Goal: Complete application form

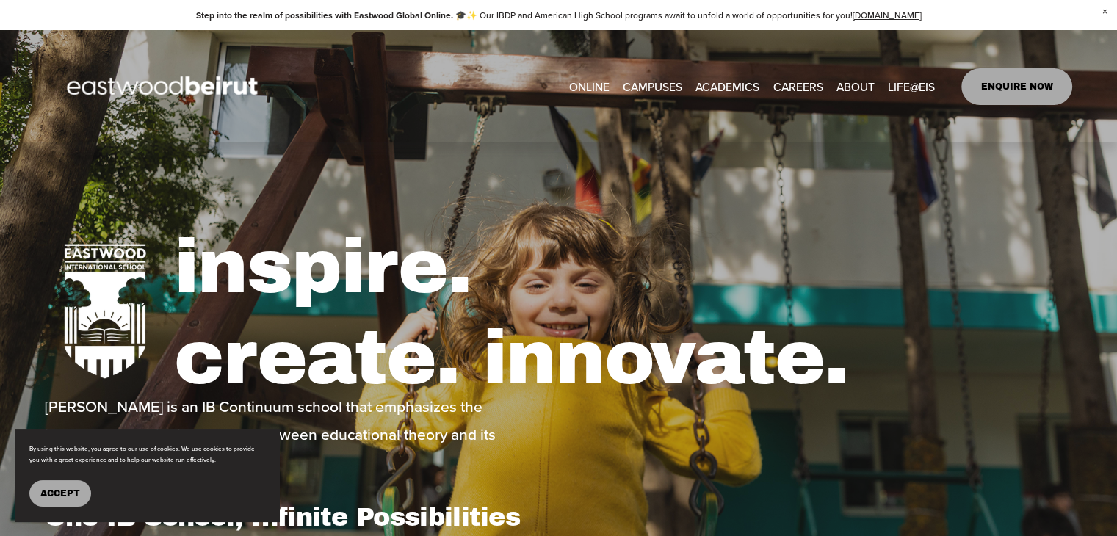
click at [1018, 90] on link "ENQUIRE NOW" at bounding box center [1016, 86] width 111 height 37
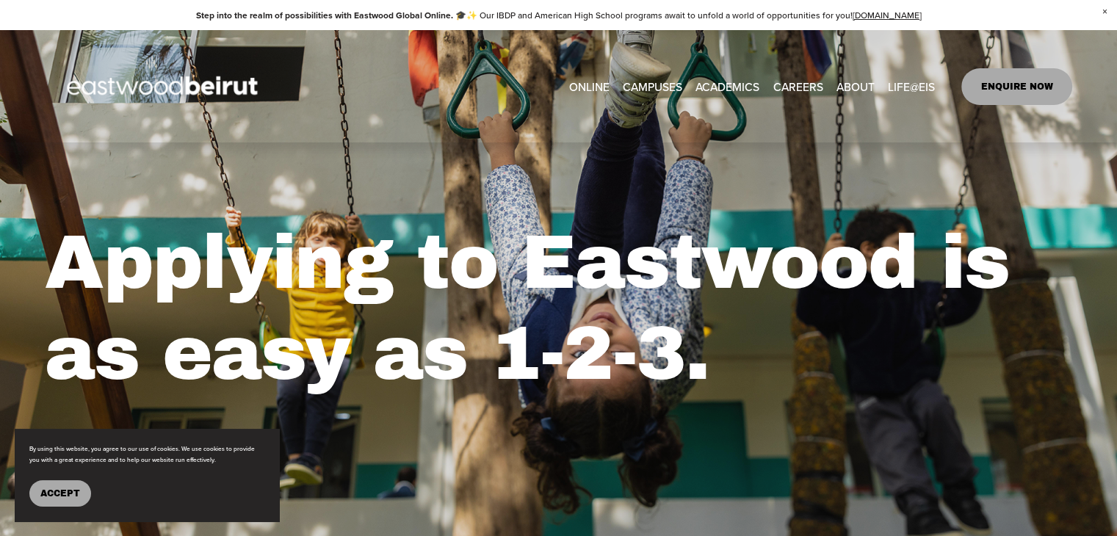
click at [1028, 82] on link "ENQUIRE NOW" at bounding box center [1016, 86] width 111 height 37
